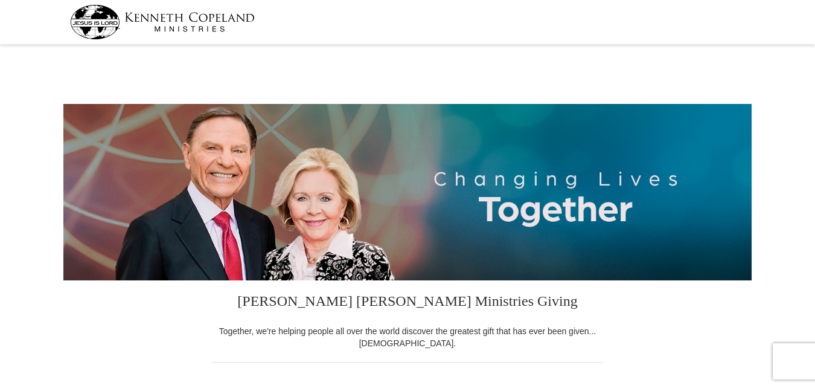
select select "VA"
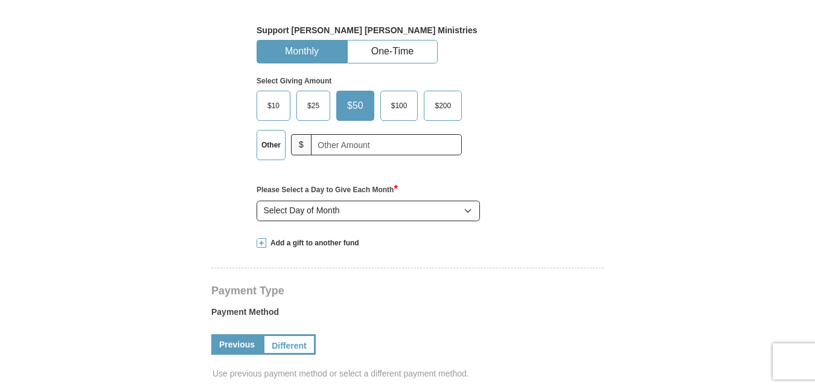
scroll to position [369, 0]
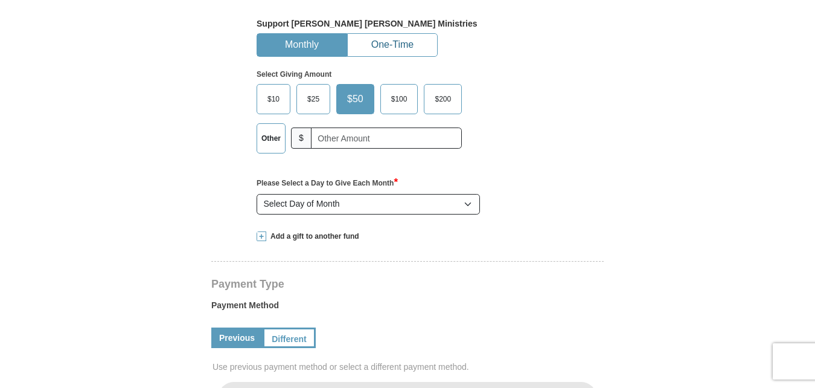
click at [398, 35] on button "One-Time" at bounding box center [392, 45] width 89 height 22
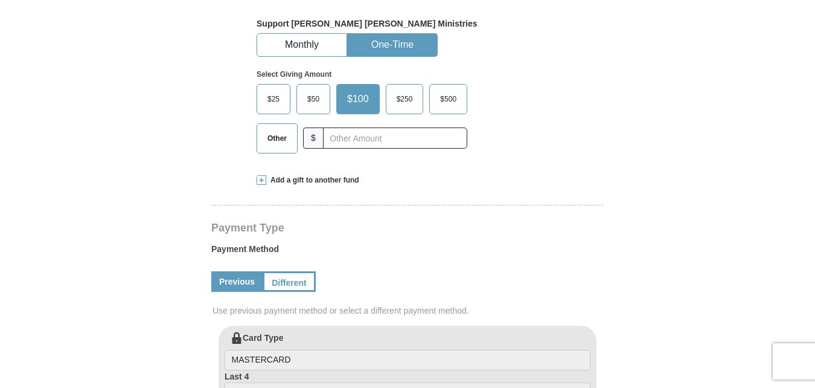
click at [451, 98] on span "$500" at bounding box center [448, 99] width 28 height 18
click at [0, 0] on input "$500" at bounding box center [0, 0] width 0 height 0
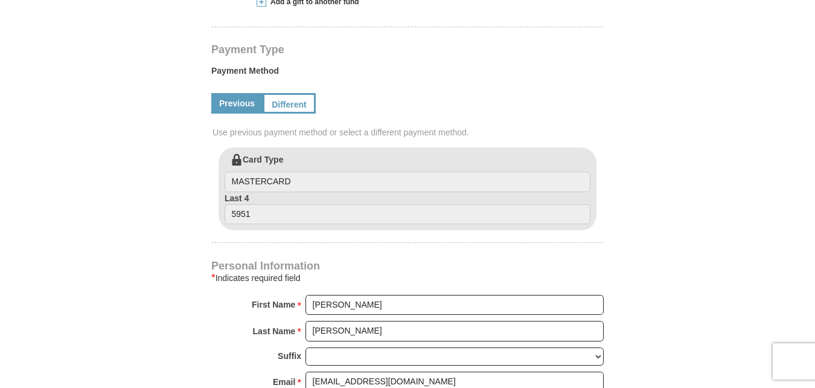
scroll to position [554, 0]
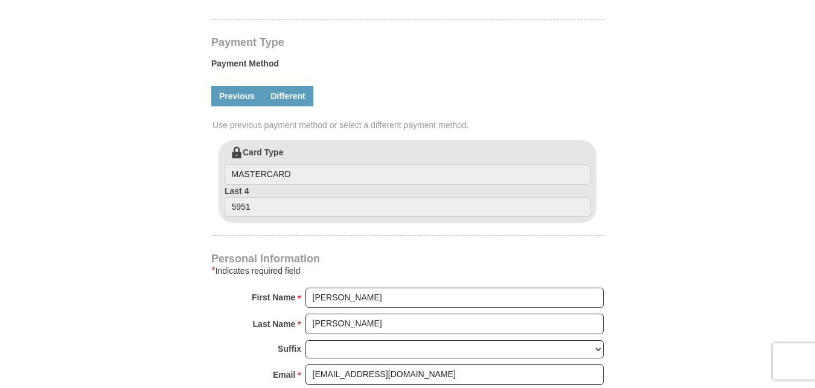
click at [281, 98] on link "Different" at bounding box center [288, 96] width 51 height 21
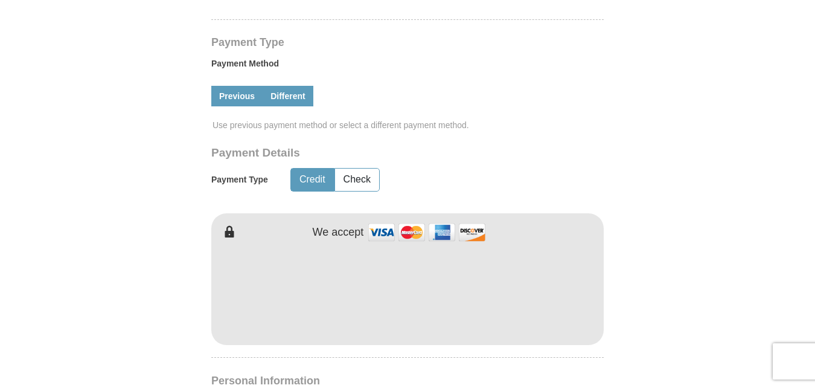
click at [254, 95] on link "Previous" at bounding box center [236, 96] width 51 height 21
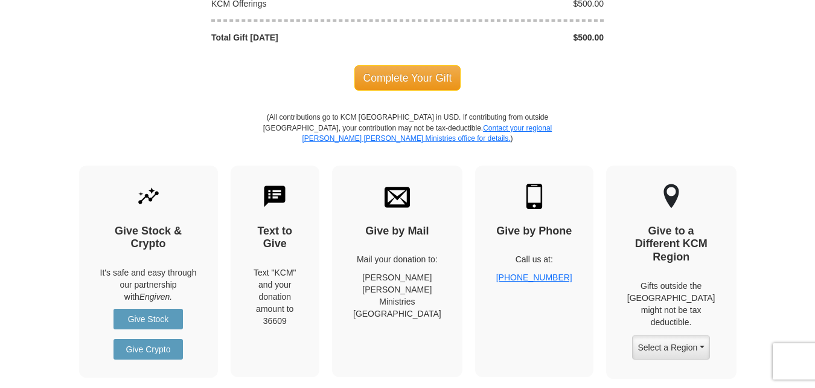
scroll to position [1184, 0]
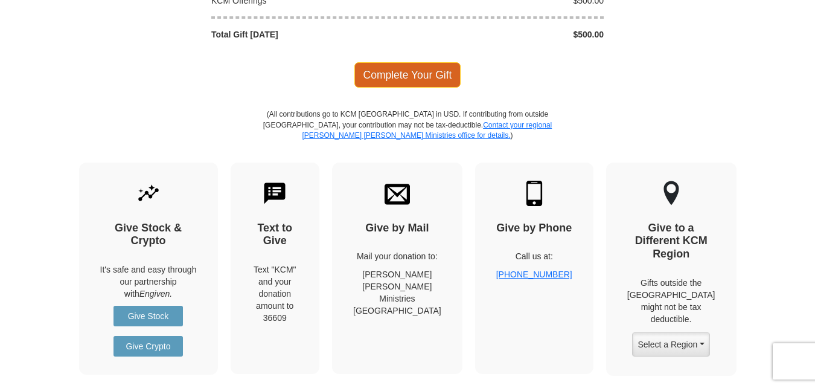
click at [413, 82] on span "Complete Your Gift" at bounding box center [408, 74] width 107 height 25
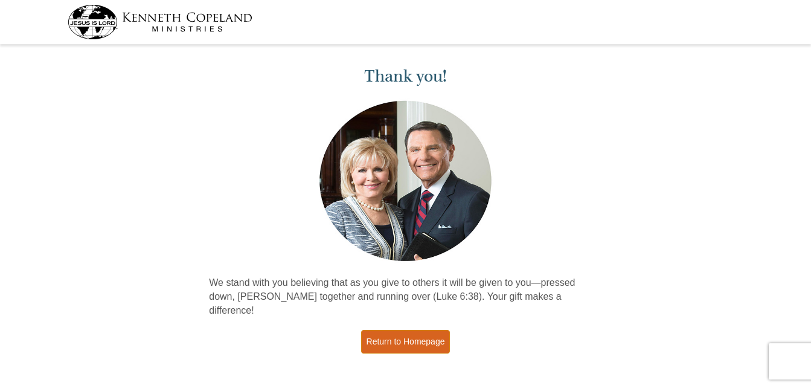
click at [417, 330] on link "Return to Homepage" at bounding box center [405, 342] width 89 height 24
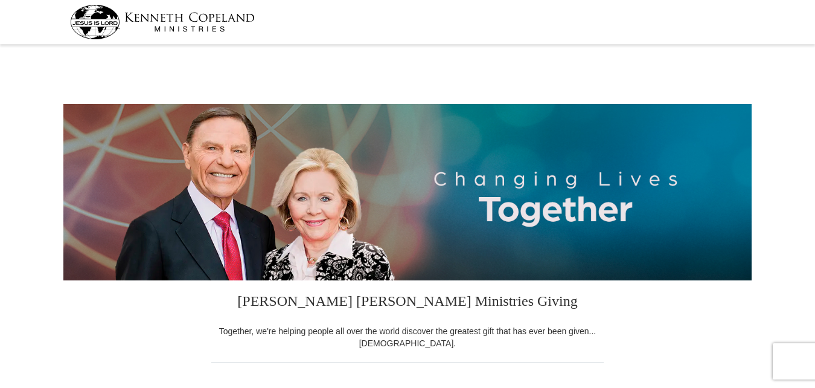
select select "VA"
